Goal: Check status

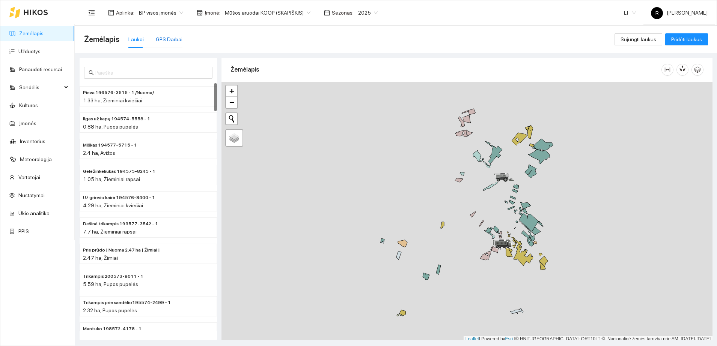
click at [169, 39] on div "GPS Darbai" at bounding box center [169, 39] width 27 height 8
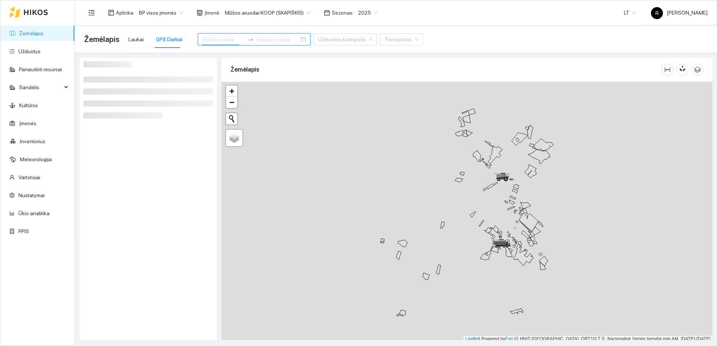
click at [222, 37] on input at bounding box center [223, 39] width 42 height 8
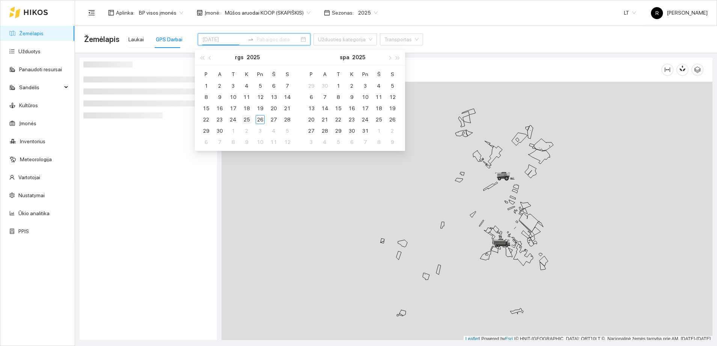
type input "[DATE]"
click at [248, 117] on div "25" at bounding box center [246, 119] width 9 height 9
type input "[DATE]"
drag, startPoint x: 168, startPoint y: 166, endPoint x: 171, endPoint y: 160, distance: 7.1
click at [168, 165] on div at bounding box center [148, 199] width 130 height 275
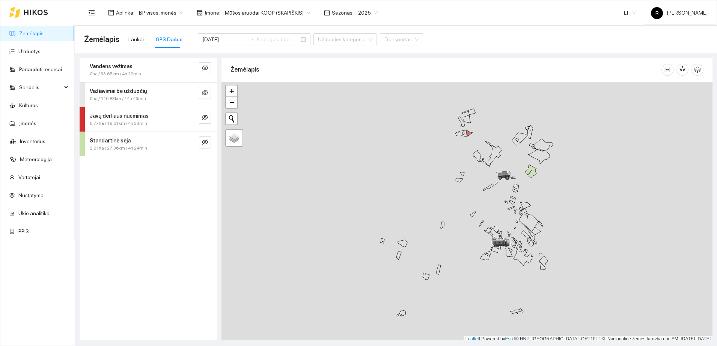
click at [126, 66] on strong "Vandens vežimas" at bounding box center [111, 66] width 43 height 6
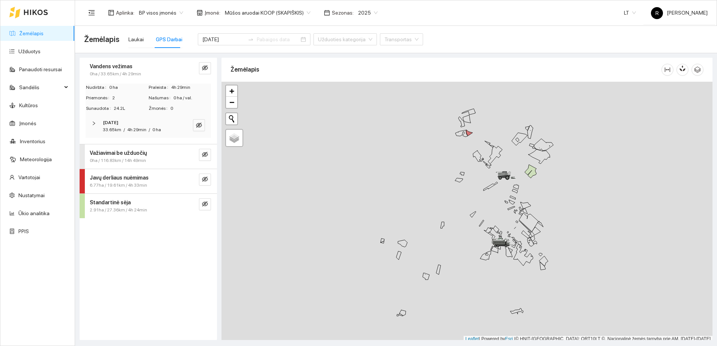
click at [95, 120] on div at bounding box center [96, 123] width 9 height 8
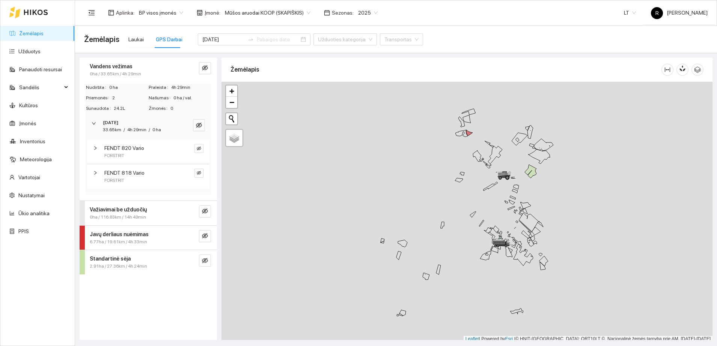
click at [97, 173] on icon "right" at bounding box center [95, 173] width 5 height 5
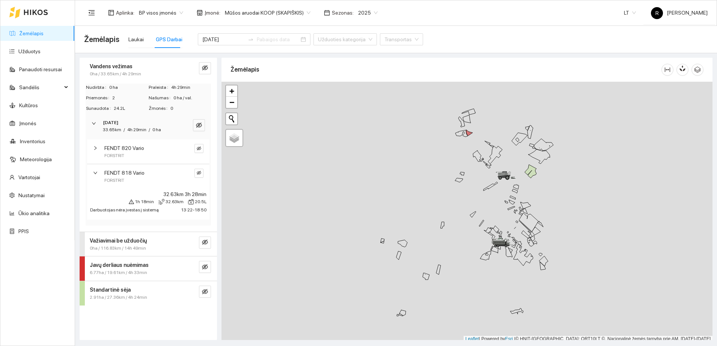
click at [96, 149] on icon "right" at bounding box center [95, 148] width 5 height 5
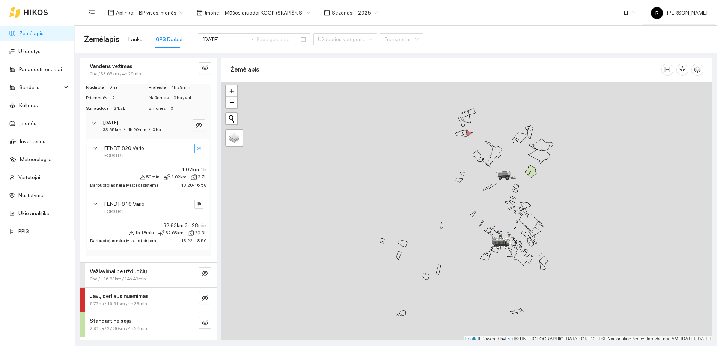
click at [200, 150] on icon "eye-invisible" at bounding box center [199, 148] width 5 height 5
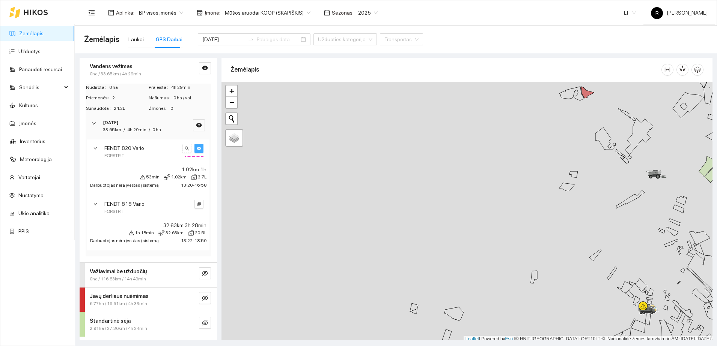
scroll to position [2, 0]
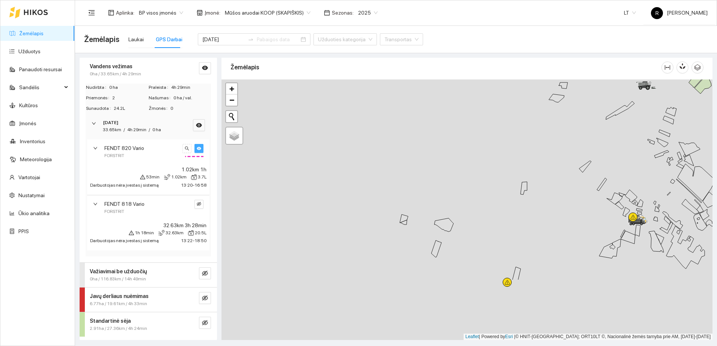
drag, startPoint x: 358, startPoint y: 179, endPoint x: 348, endPoint y: 50, distance: 128.8
click at [348, 52] on main "Žemėlapis Laukai GPS Darbai [DATE] Užduoties kategorija Transportas Vandens vež…" at bounding box center [396, 186] width 642 height 321
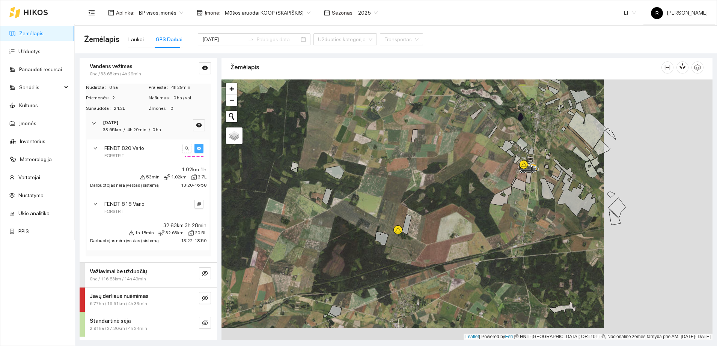
drag, startPoint x: 432, startPoint y: 173, endPoint x: 324, endPoint y: 161, distance: 109.1
click at [324, 161] on div at bounding box center [466, 210] width 491 height 261
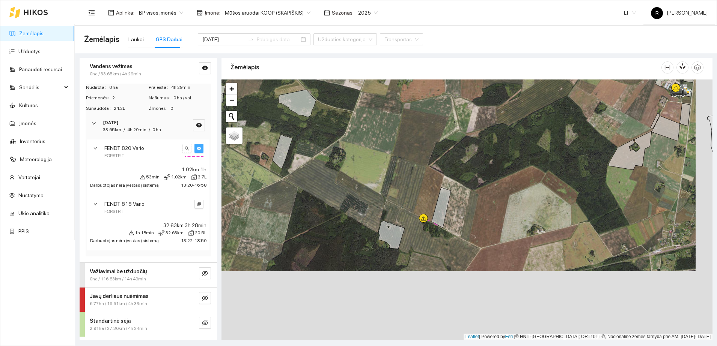
drag, startPoint x: 345, startPoint y: 243, endPoint x: 328, endPoint y: 174, distance: 70.7
click at [328, 174] on div at bounding box center [466, 210] width 491 height 261
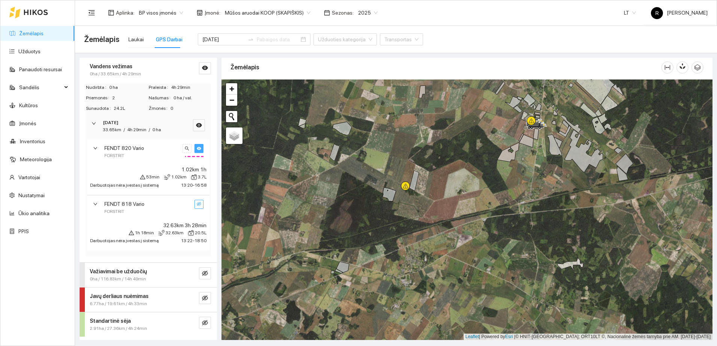
click at [198, 203] on icon "eye-invisible" at bounding box center [199, 204] width 5 height 5
click at [92, 147] on div "FENDT 820 Vario FORSTRIT" at bounding box center [148, 152] width 122 height 24
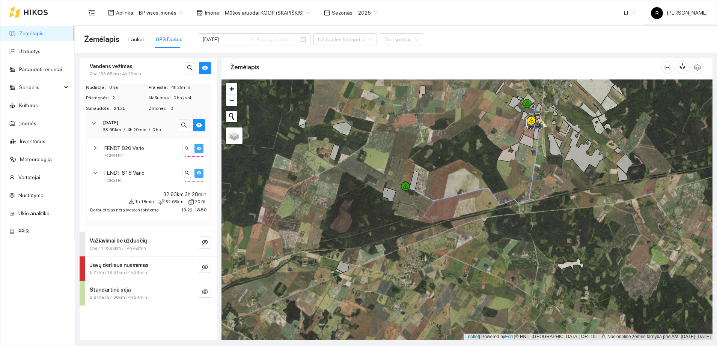
click at [93, 125] on icon "right" at bounding box center [94, 123] width 5 height 5
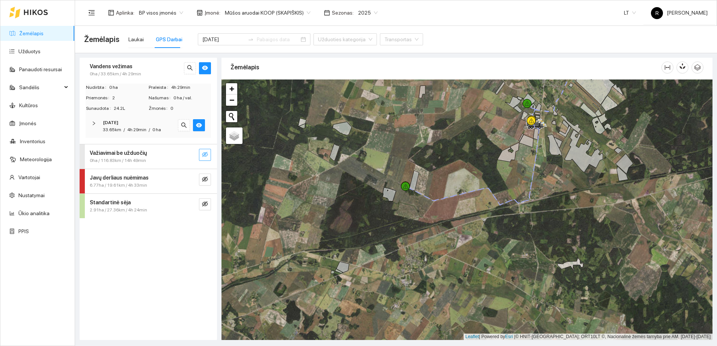
click at [206, 154] on icon "eye-invisible" at bounding box center [205, 154] width 6 height 5
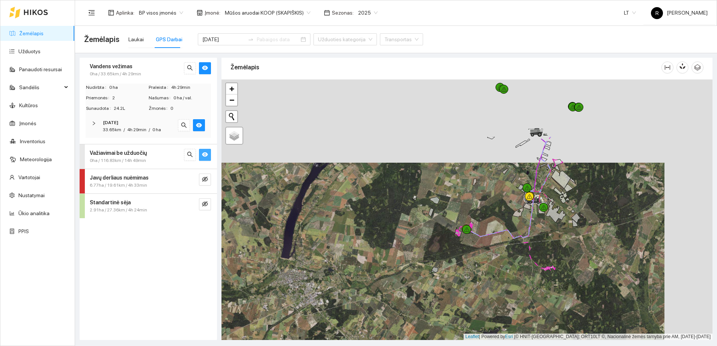
drag, startPoint x: 577, startPoint y: 122, endPoint x: 529, endPoint y: 205, distance: 96.4
click at [529, 205] on div at bounding box center [529, 204] width 5 height 19
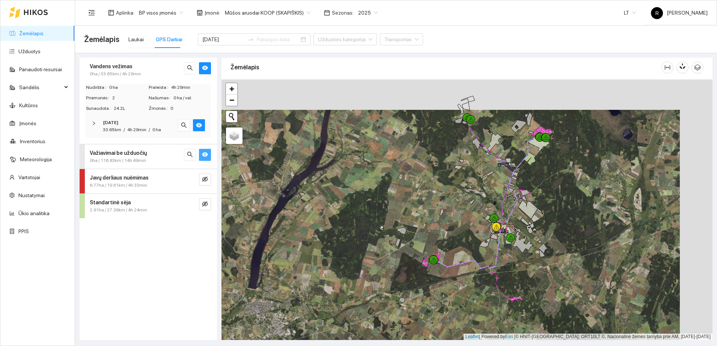
drag, startPoint x: 589, startPoint y: 147, endPoint x: 553, endPoint y: 178, distance: 47.4
click at [555, 177] on div at bounding box center [466, 210] width 491 height 261
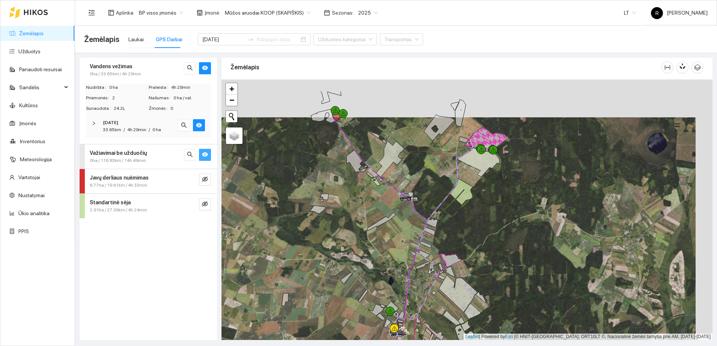
drag, startPoint x: 562, startPoint y: 134, endPoint x: 538, endPoint y: 181, distance: 53.7
click at [538, 182] on div at bounding box center [466, 210] width 491 height 261
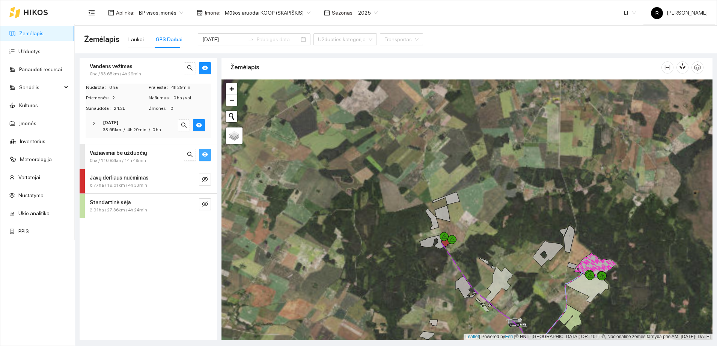
drag, startPoint x: 431, startPoint y: 190, endPoint x: 417, endPoint y: 262, distance: 73.7
click at [418, 265] on div at bounding box center [466, 210] width 491 height 261
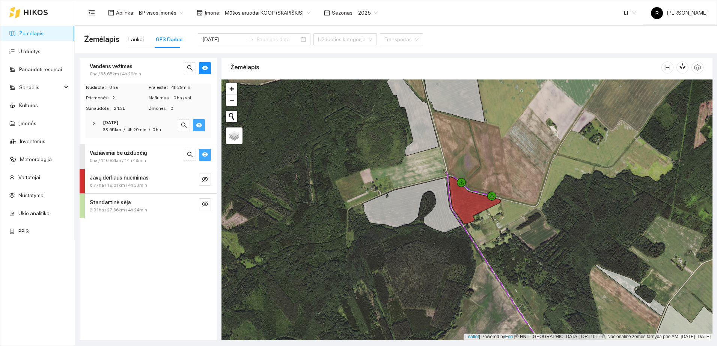
click at [197, 125] on icon "eye" at bounding box center [199, 125] width 6 height 5
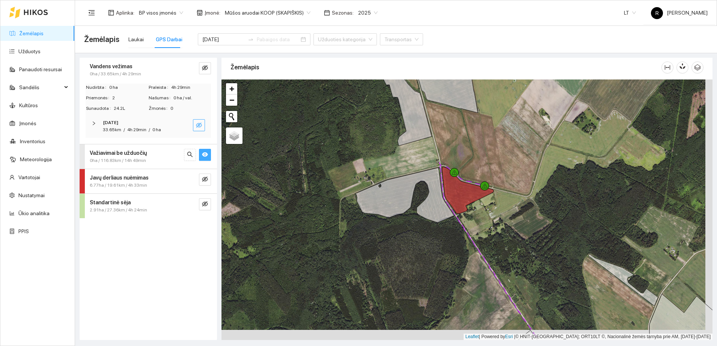
drag, startPoint x: 420, startPoint y: 265, endPoint x: 318, endPoint y: 168, distance: 141.2
click at [352, 187] on div at bounding box center [466, 210] width 491 height 261
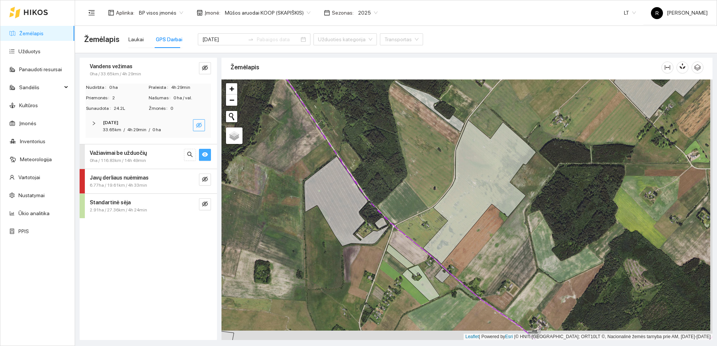
drag, startPoint x: 532, startPoint y: 281, endPoint x: 507, endPoint y: 188, distance: 95.7
click at [510, 200] on div at bounding box center [466, 210] width 491 height 261
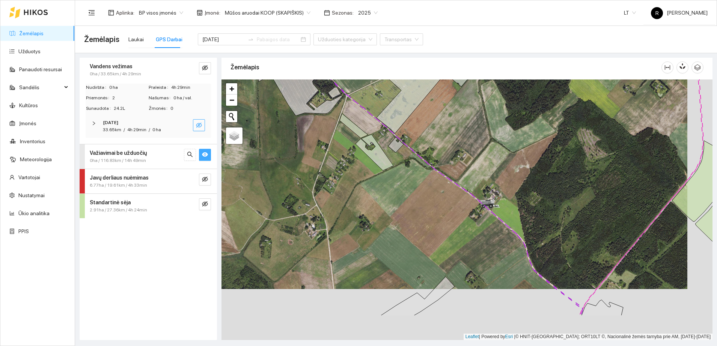
drag, startPoint x: 561, startPoint y: 285, endPoint x: 530, endPoint y: 217, distance: 74.9
click at [535, 228] on div at bounding box center [466, 210] width 491 height 261
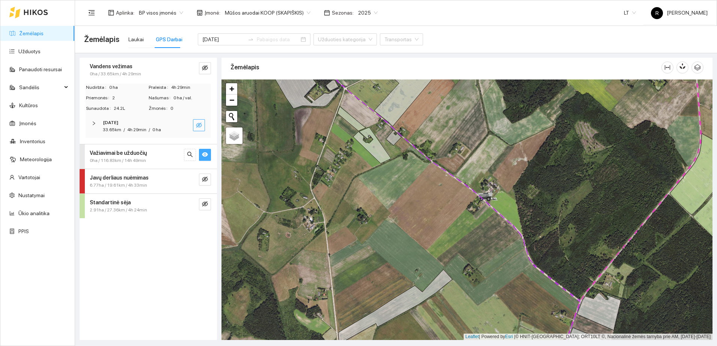
click at [206, 152] on icon "eye" at bounding box center [205, 155] width 6 height 6
click at [206, 152] on icon "eye-invisible" at bounding box center [205, 155] width 6 height 6
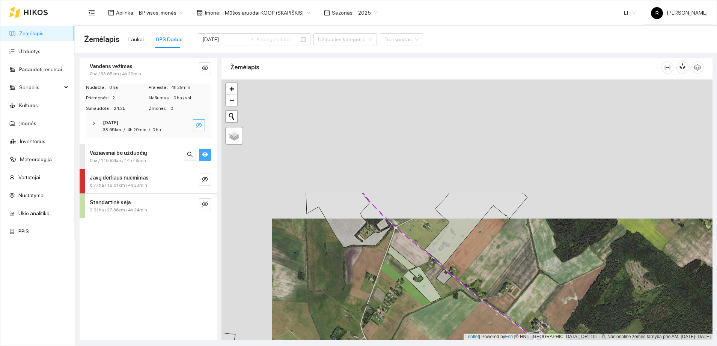
drag, startPoint x: 372, startPoint y: 172, endPoint x: 422, endPoint y: 311, distance: 148.1
click at [422, 311] on div at bounding box center [466, 210] width 491 height 261
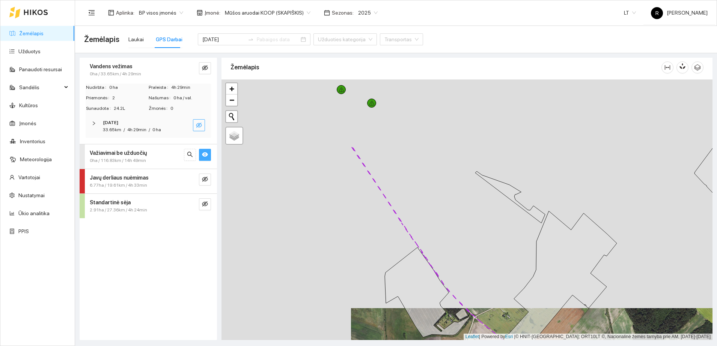
drag, startPoint x: 368, startPoint y: 151, endPoint x: 538, endPoint y: 282, distance: 214.4
click at [538, 282] on div at bounding box center [466, 210] width 491 height 261
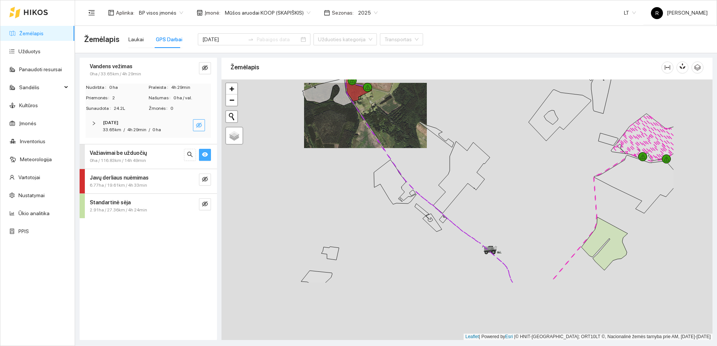
drag, startPoint x: 592, startPoint y: 285, endPoint x: 480, endPoint y: 179, distance: 154.5
click at [480, 179] on div at bounding box center [466, 210] width 491 height 261
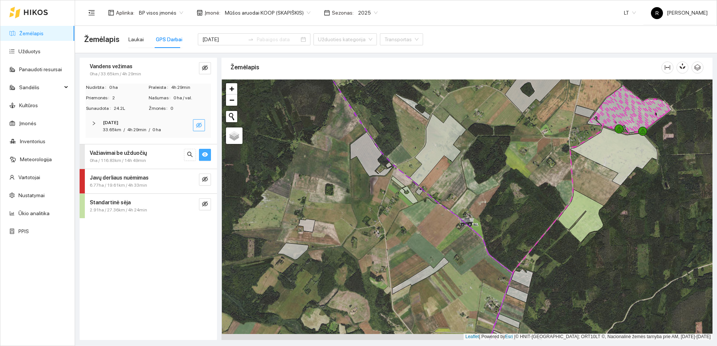
drag, startPoint x: 577, startPoint y: 282, endPoint x: 562, endPoint y: 181, distance: 102.5
click at [562, 185] on div at bounding box center [466, 210] width 491 height 261
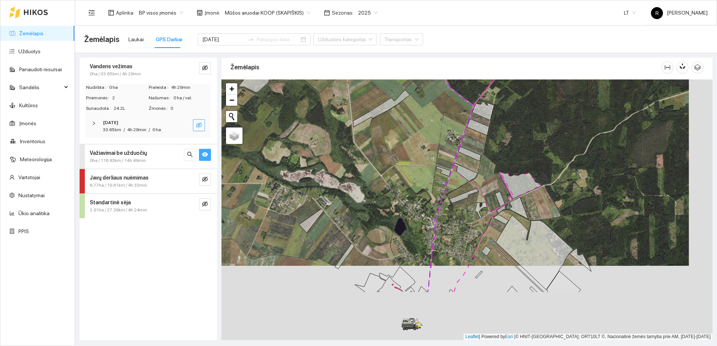
drag, startPoint x: 566, startPoint y: 304, endPoint x: 541, endPoint y: 224, distance: 82.9
click at [542, 228] on icon at bounding box center [534, 252] width 77 height 75
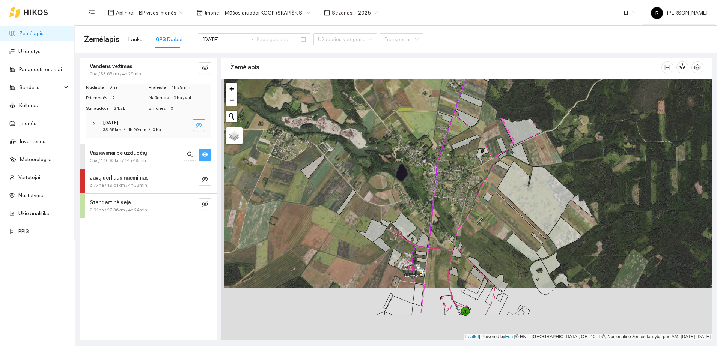
drag, startPoint x: 527, startPoint y: 292, endPoint x: 545, endPoint y: 175, distance: 119.4
click at [543, 182] on div at bounding box center [466, 210] width 491 height 261
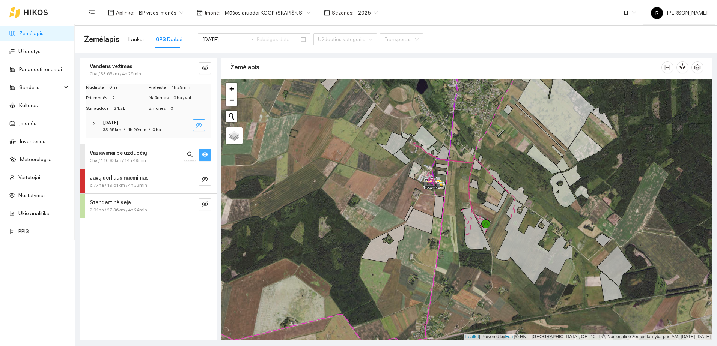
click at [135, 152] on strong "Važiavimai be užduočių" at bounding box center [118, 153] width 57 height 6
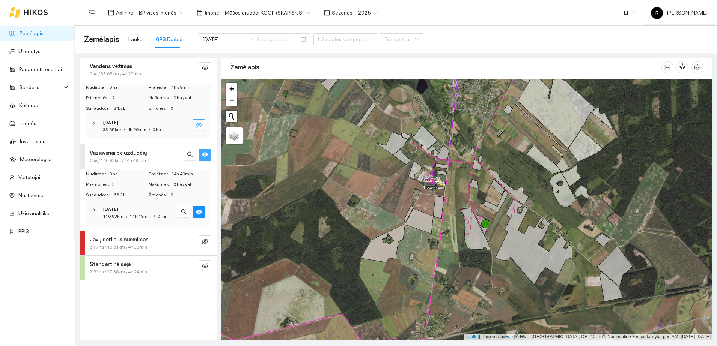
click at [93, 210] on icon "right" at bounding box center [94, 210] width 5 height 5
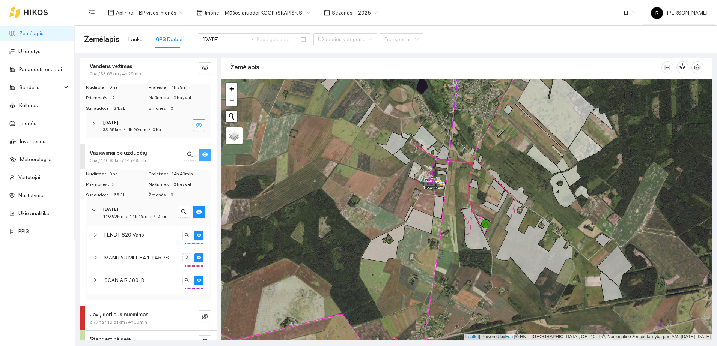
click at [95, 235] on icon "right" at bounding box center [95, 235] width 5 height 5
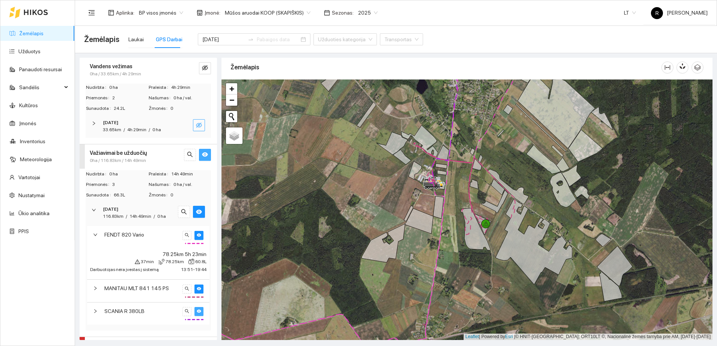
click at [197, 310] on icon "eye" at bounding box center [199, 311] width 5 height 5
click at [197, 287] on icon "eye" at bounding box center [199, 289] width 5 height 5
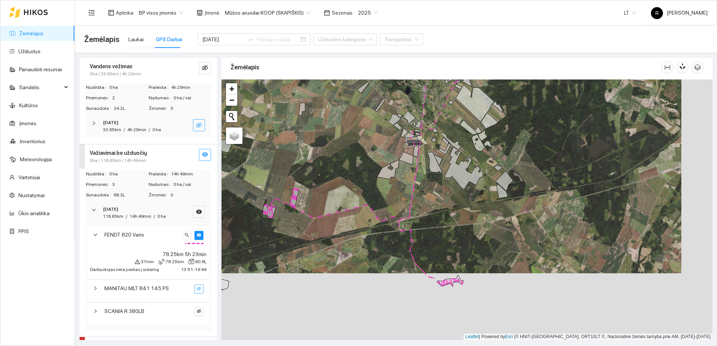
drag, startPoint x: 476, startPoint y: 294, endPoint x: 443, endPoint y: 216, distance: 84.8
click at [443, 219] on div at bounding box center [466, 210] width 491 height 261
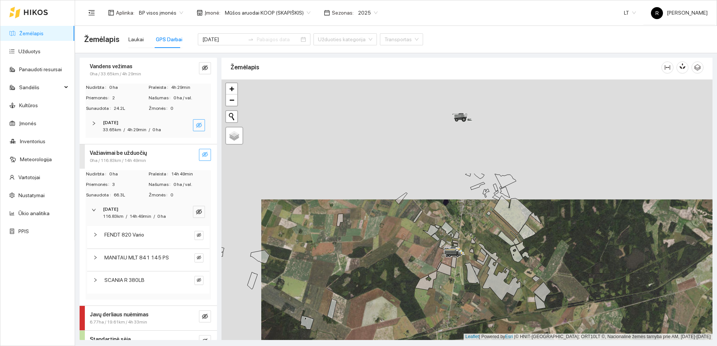
drag, startPoint x: 447, startPoint y: 212, endPoint x: 495, endPoint y: 363, distance: 158.2
click at [495, 346] on html "Žemėlapis Užduotys Panaudoti resursai Sandėlis Kultūros Įmonės Inventorius Mete…" at bounding box center [358, 173] width 717 height 346
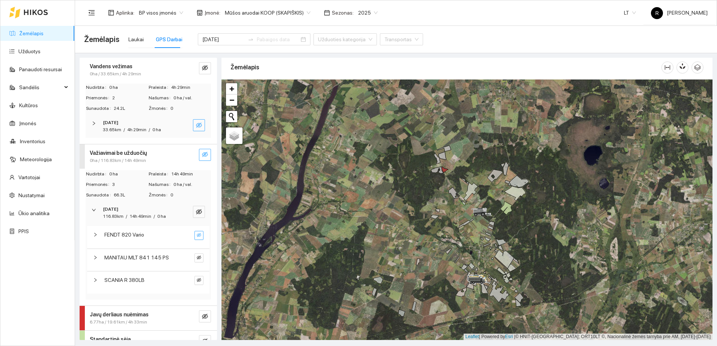
click at [197, 235] on icon "eye-invisible" at bounding box center [199, 235] width 5 height 4
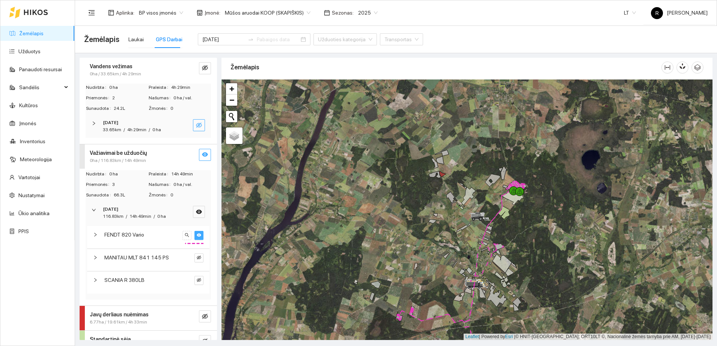
click at [94, 234] on icon "right" at bounding box center [95, 235] width 5 height 5
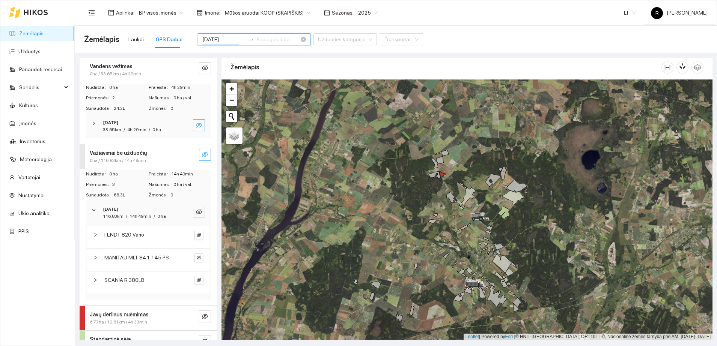
click at [225, 35] on input "[DATE]" at bounding box center [223, 39] width 42 height 8
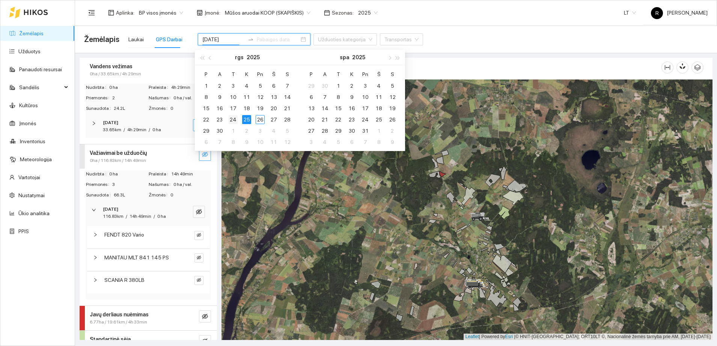
type input "[DATE]"
click at [231, 120] on div "24" at bounding box center [233, 119] width 9 height 9
type input "[DATE]"
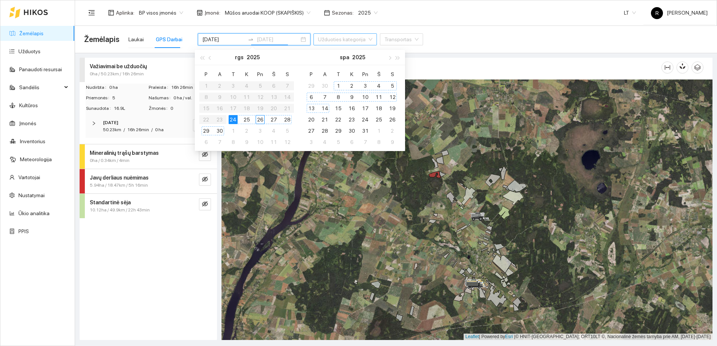
type input "[DATE]"
click at [131, 245] on div "Važiavimai be užduočių 0ha / 50.23km / 16h 26min Nudirbta 0 ha Praleista 16h 26…" at bounding box center [148, 199] width 137 height 283
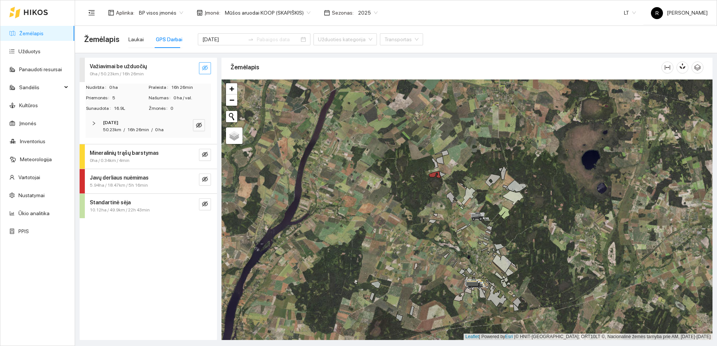
click at [169, 221] on div "Važiavimai be užduočių 0ha / 50.23km / 16h 26min Nudirbta 0 ha Praleista 16h 26…" at bounding box center [148, 199] width 137 height 283
